Goal: Check status: Check status

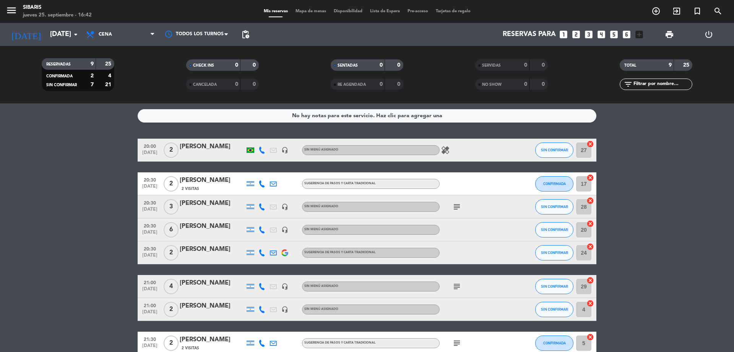
click at [78, 217] on bookings-row "20:00 [DATE] 2 [PERSON_NAME] headset_mic Sin menú asignado healing SIN CONFIRMA…" at bounding box center [367, 257] width 734 height 239
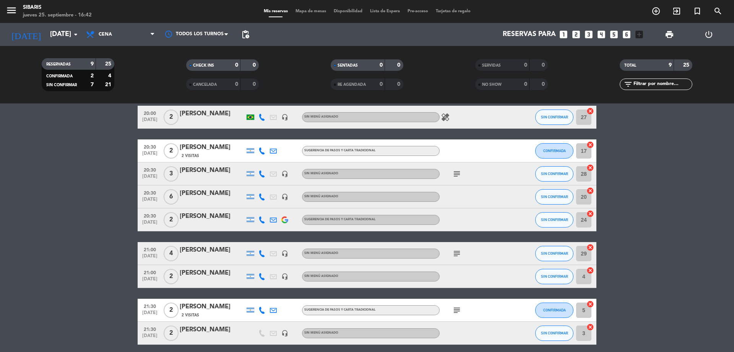
scroll to position [39, 0]
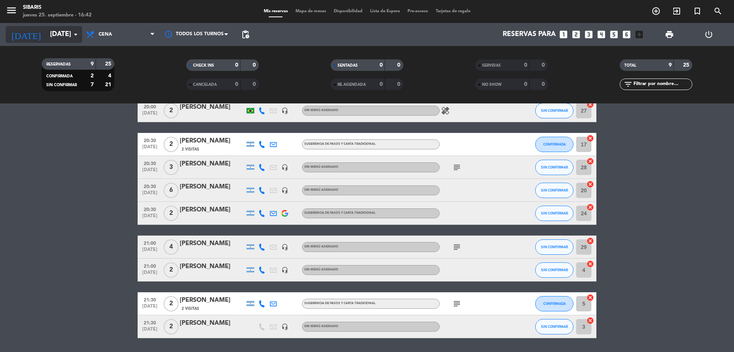
click at [70, 33] on input "[DATE]" at bounding box center [90, 34] width 89 height 15
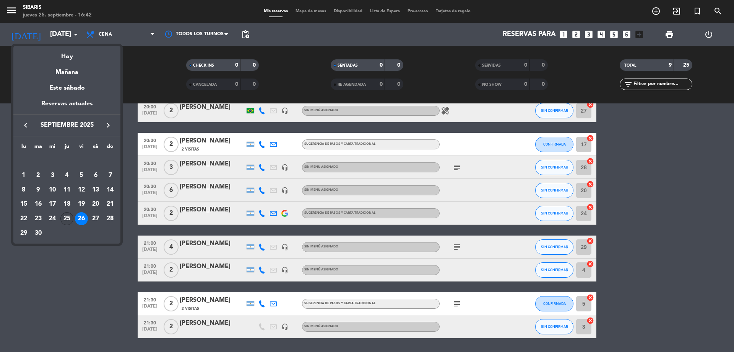
click at [67, 218] on div "25" at bounding box center [66, 218] width 13 height 13
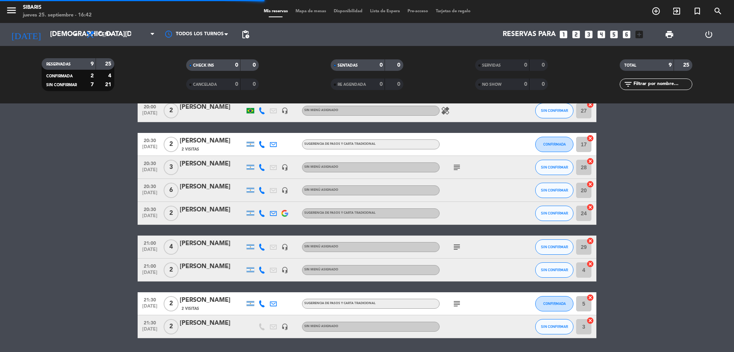
scroll to position [0, 0]
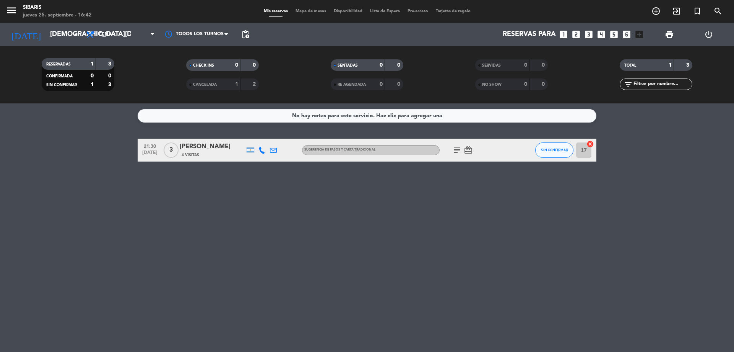
click at [457, 151] on icon "subject" at bounding box center [457, 149] width 9 height 9
click at [469, 152] on icon "card_giftcard" at bounding box center [468, 149] width 9 height 9
click at [133, 33] on span "Cena" at bounding box center [120, 34] width 77 height 17
click at [112, 72] on div "menu sibaris [DATE] 25. septiembre - 16:42 Mis reservas Mapa de mesas Disponibi…" at bounding box center [367, 51] width 734 height 103
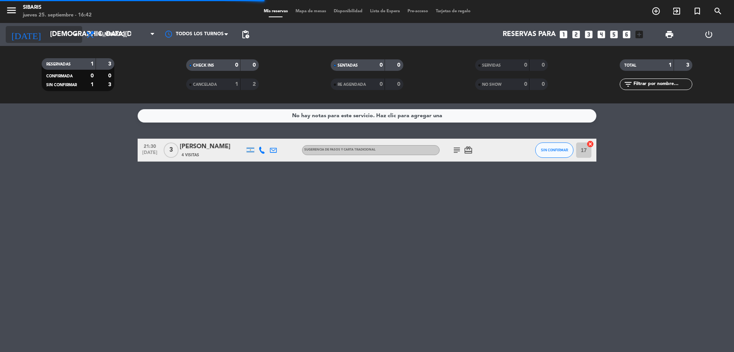
click at [65, 34] on input "[DEMOGRAPHIC_DATA][DATE]" at bounding box center [90, 34] width 89 height 15
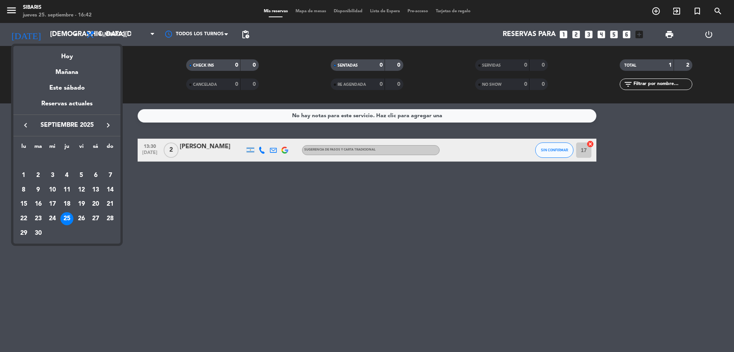
click at [80, 220] on div "26" at bounding box center [81, 218] width 13 height 13
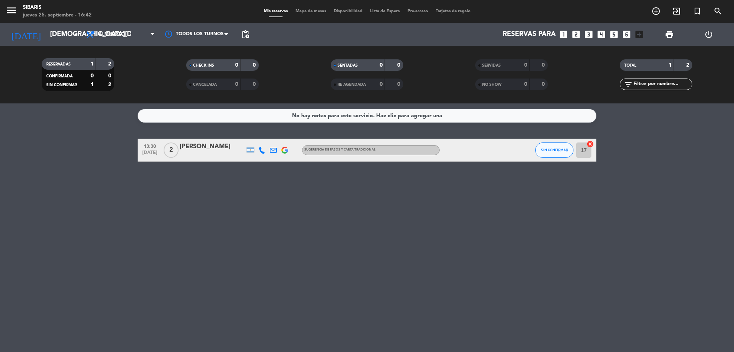
type input "[DATE]"
